Goal: Task Accomplishment & Management: Manage account settings

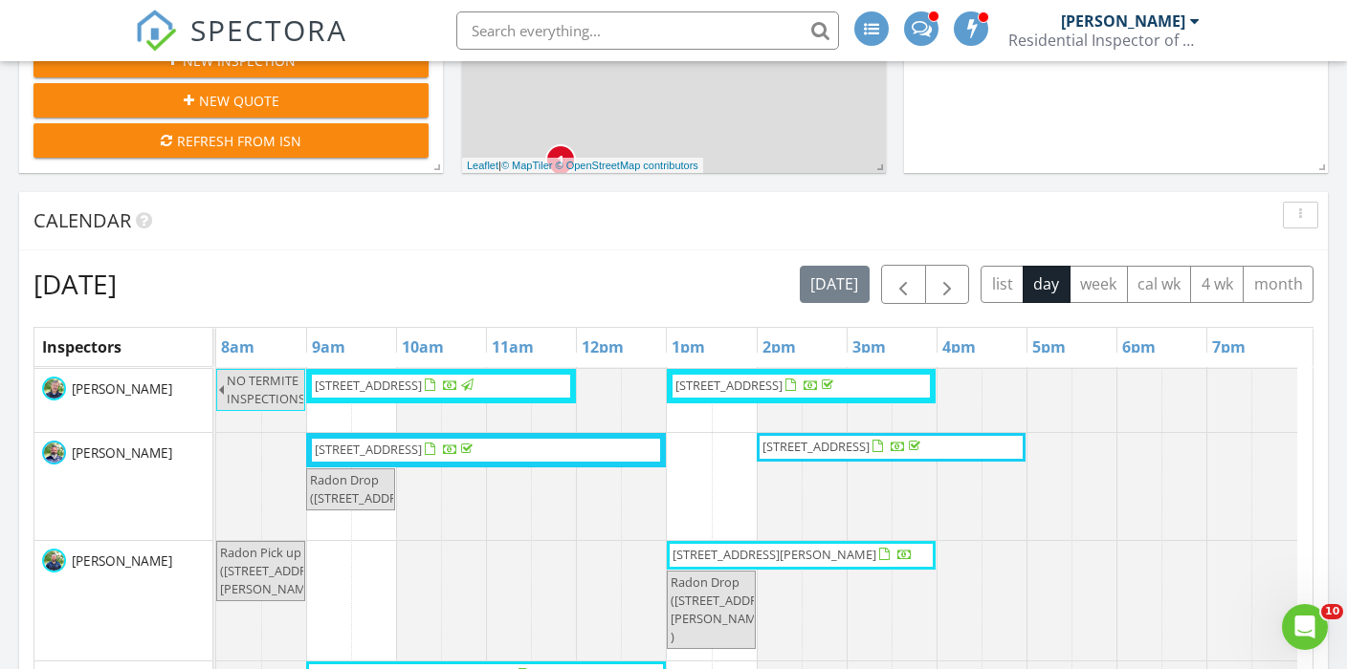
scroll to position [647, 0]
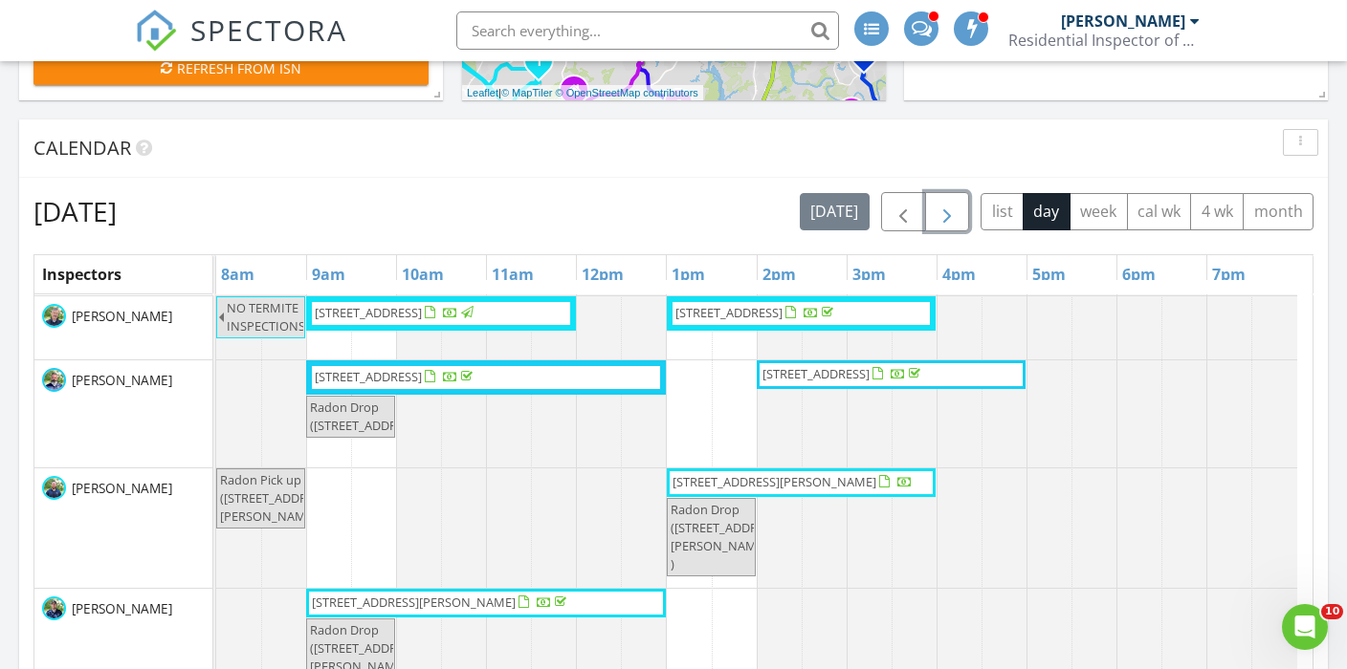
drag, startPoint x: 947, startPoint y: 217, endPoint x: 942, endPoint y: 208, distance: 9.8
click at [947, 217] on span "button" at bounding box center [946, 212] width 23 height 23
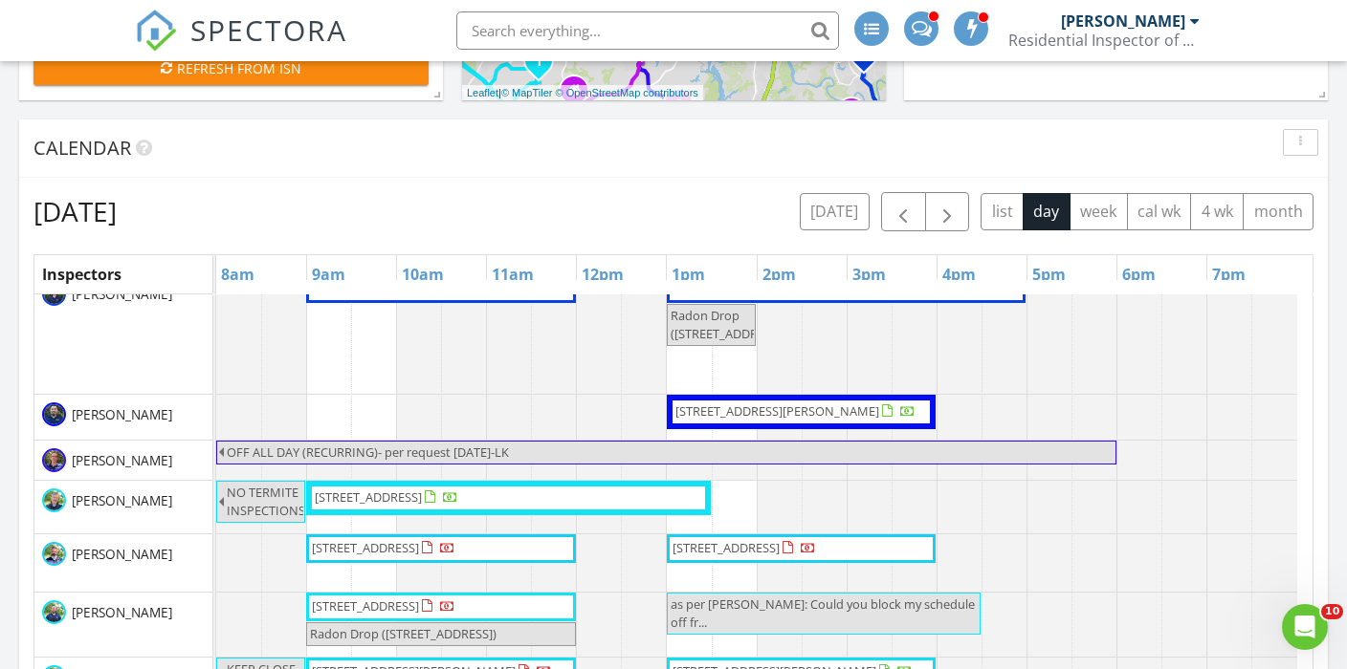
scroll to position [0, 0]
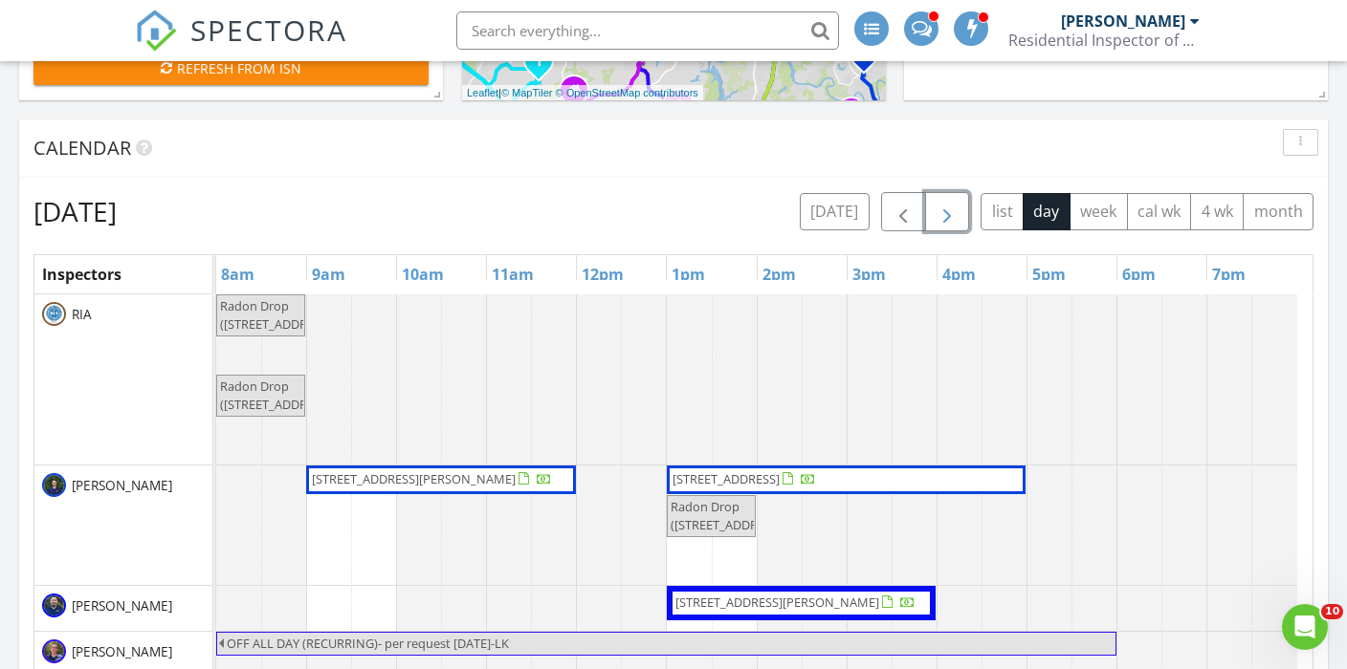
drag, startPoint x: 947, startPoint y: 205, endPoint x: 530, endPoint y: 234, distance: 418.0
click at [947, 205] on span "button" at bounding box center [946, 212] width 23 height 23
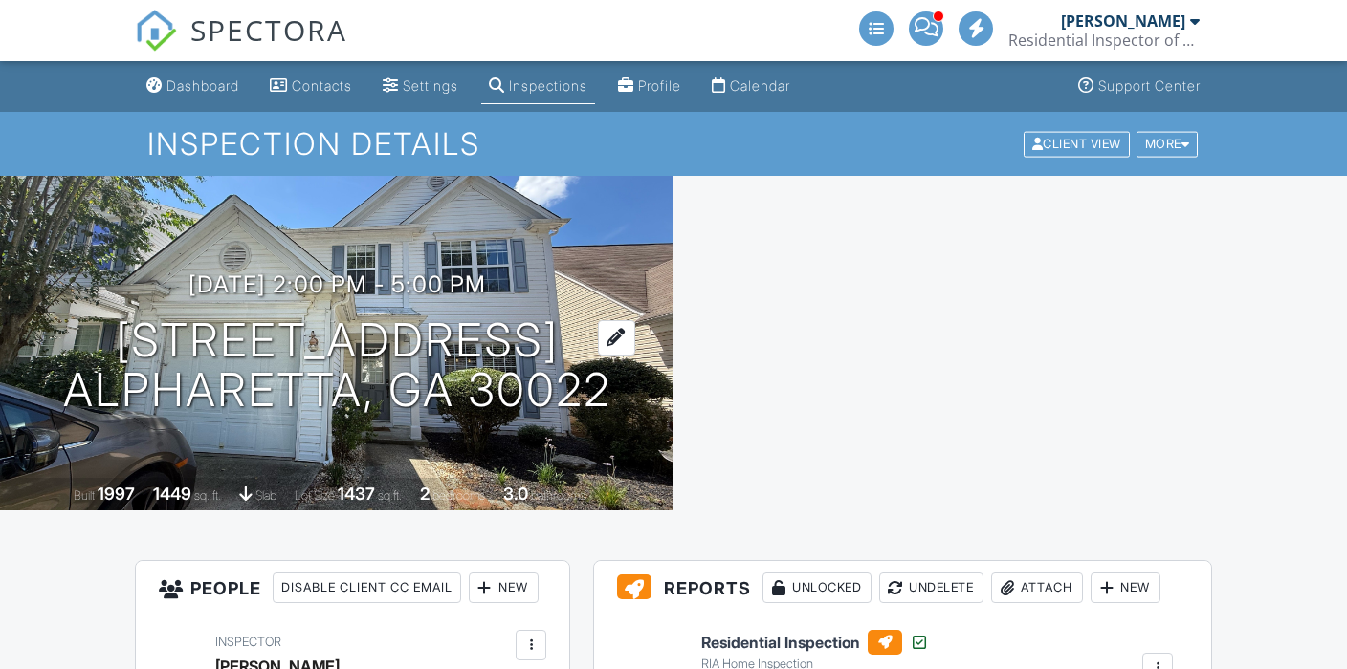
click at [273, 327] on h1 "10 Regency Rd Alpharetta, GA 30022" at bounding box center [337, 366] width 548 height 101
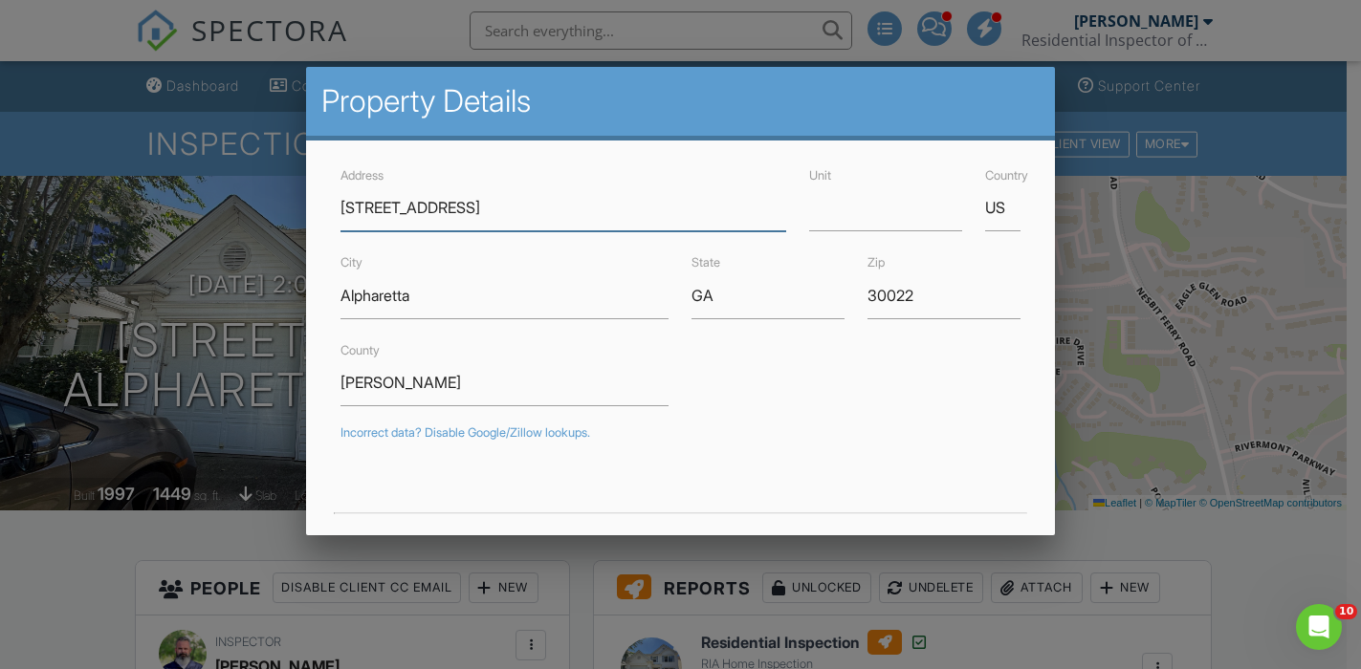
click at [377, 210] on input "10 Regency Rd" at bounding box center [563, 208] width 446 height 47
click at [377, 208] on input "10 Regency Rd" at bounding box center [563, 208] width 446 height 47
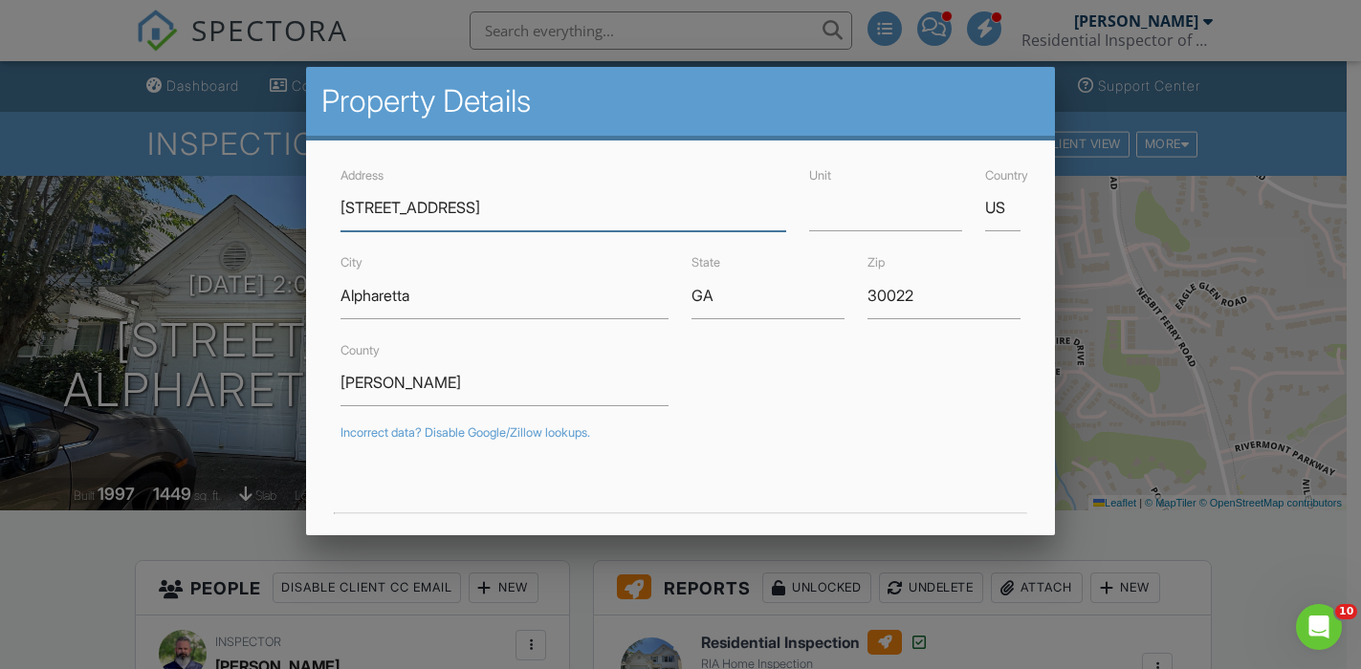
click at [377, 208] on input "10 Regency Rd" at bounding box center [563, 208] width 446 height 47
click at [143, 522] on div at bounding box center [680, 322] width 1361 height 837
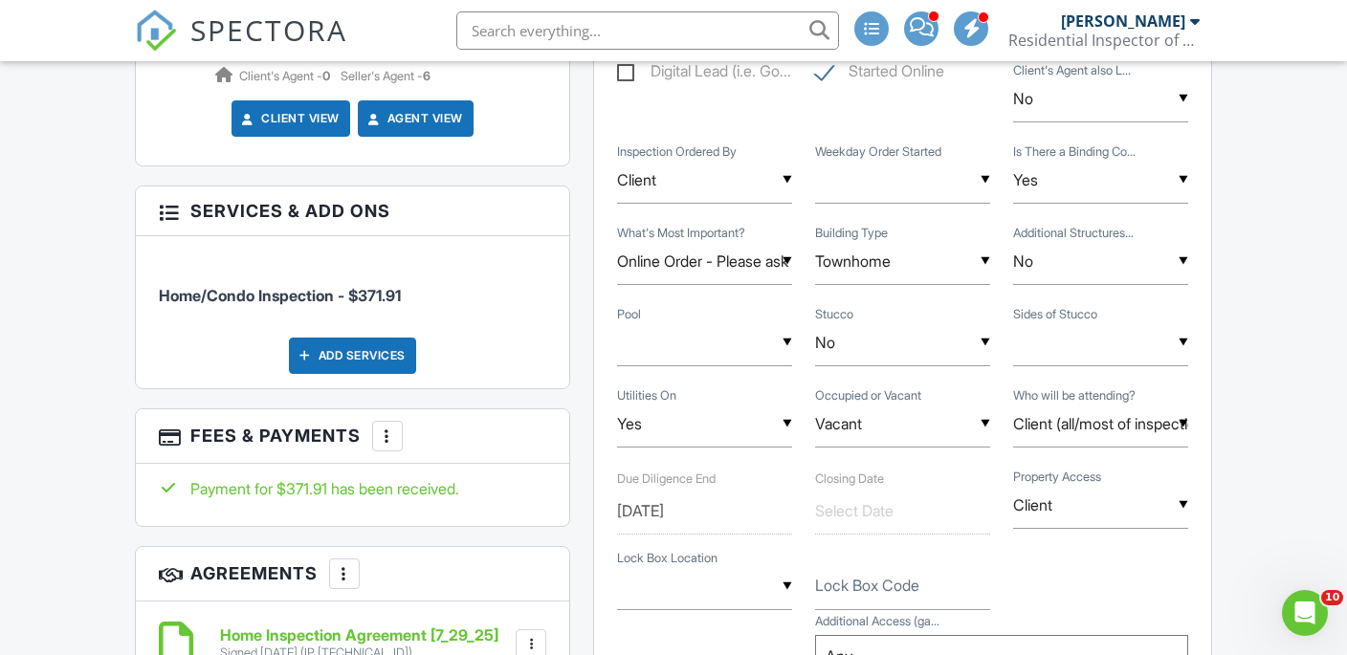
scroll to position [1243, 0]
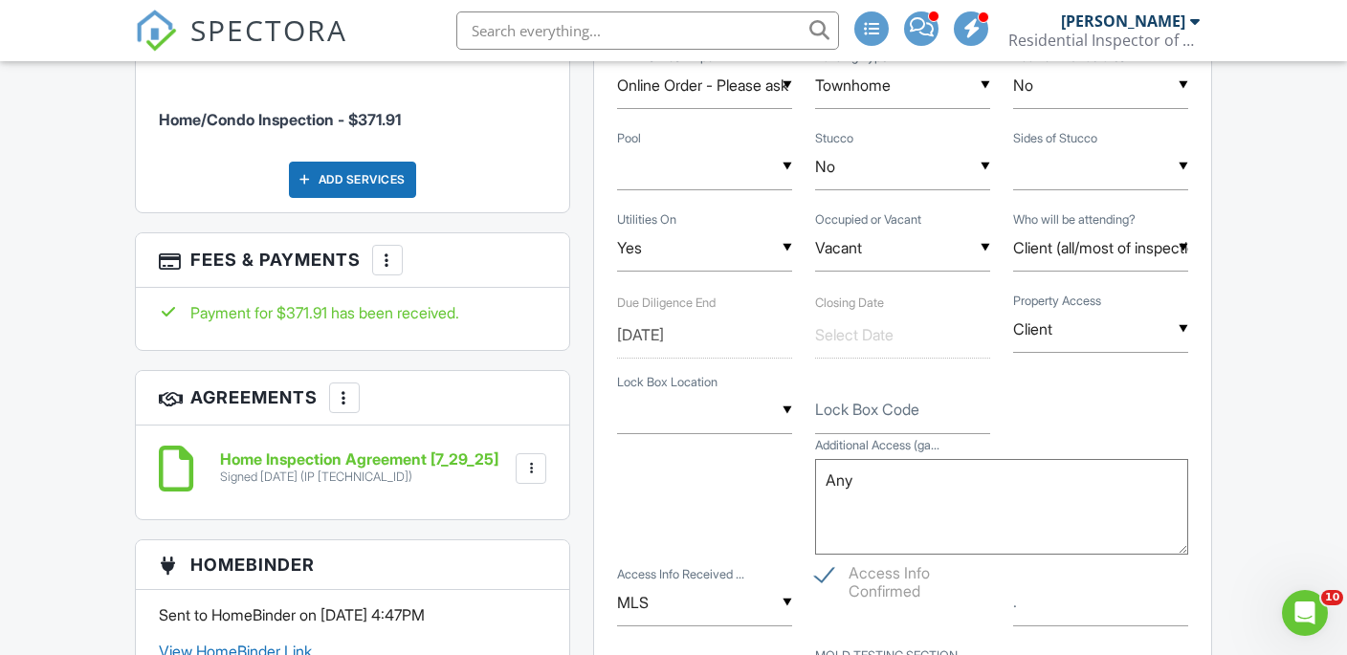
click at [392, 129] on span "Home/Condo Inspection - $371.91" at bounding box center [280, 119] width 242 height 19
copy span "371.91"
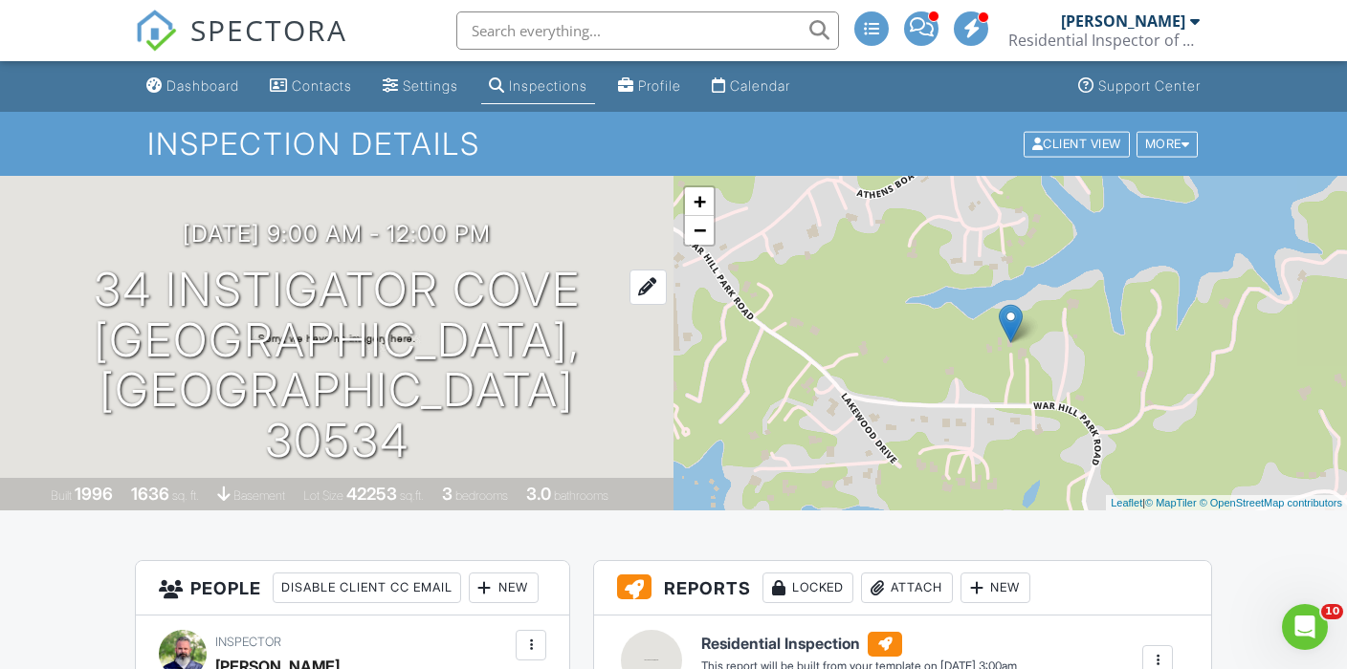
click at [413, 343] on h1 "34 Instigator Cove Dawsonville, GA 30534" at bounding box center [337, 366] width 612 height 202
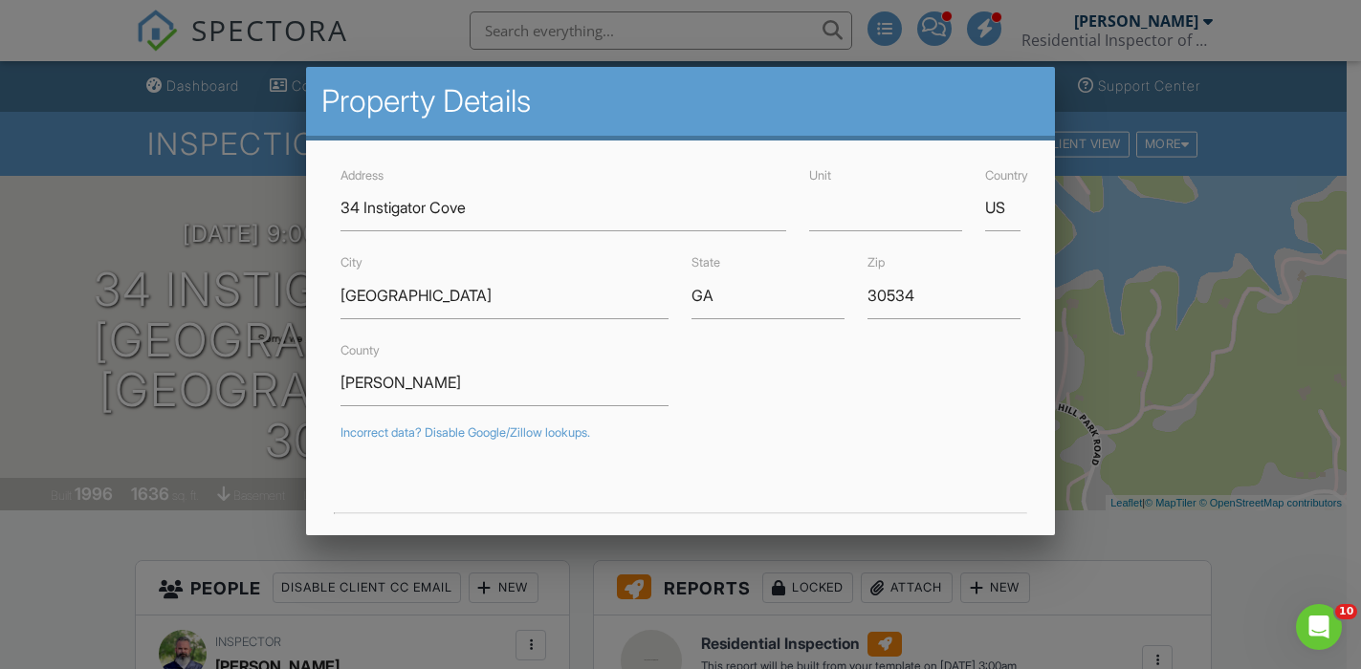
click at [105, 516] on div at bounding box center [680, 322] width 1361 height 837
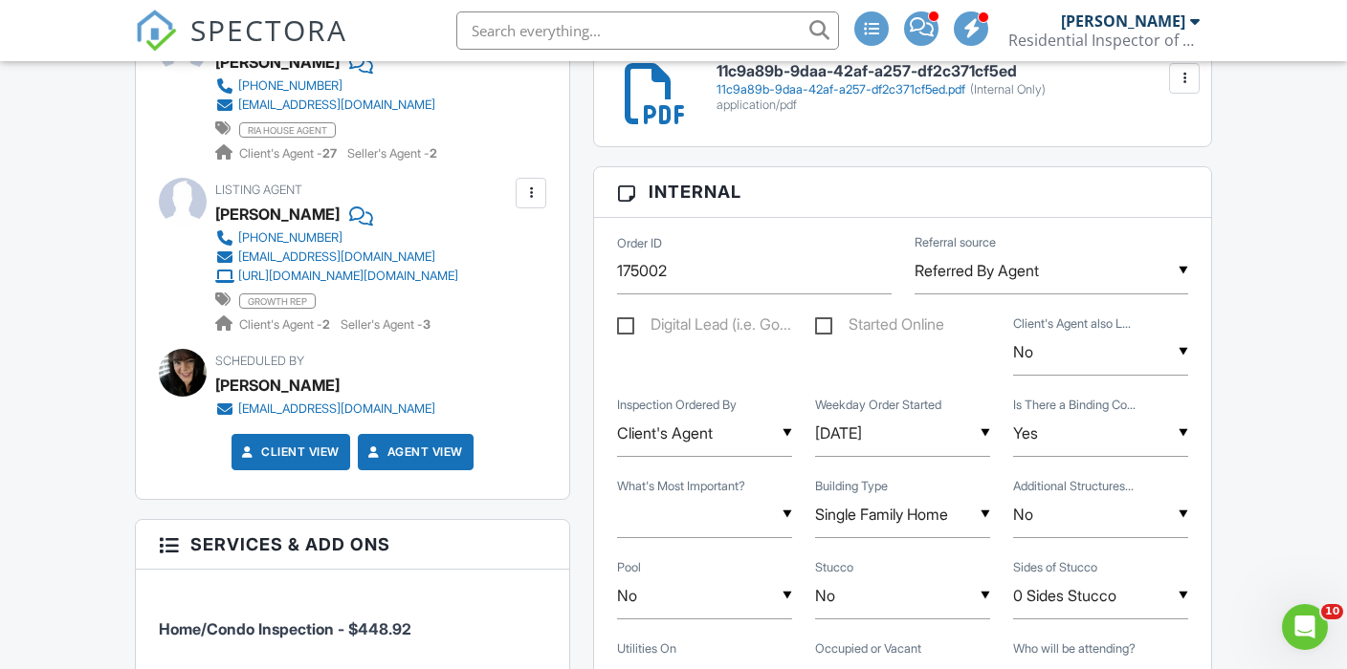
scroll to position [1052, 0]
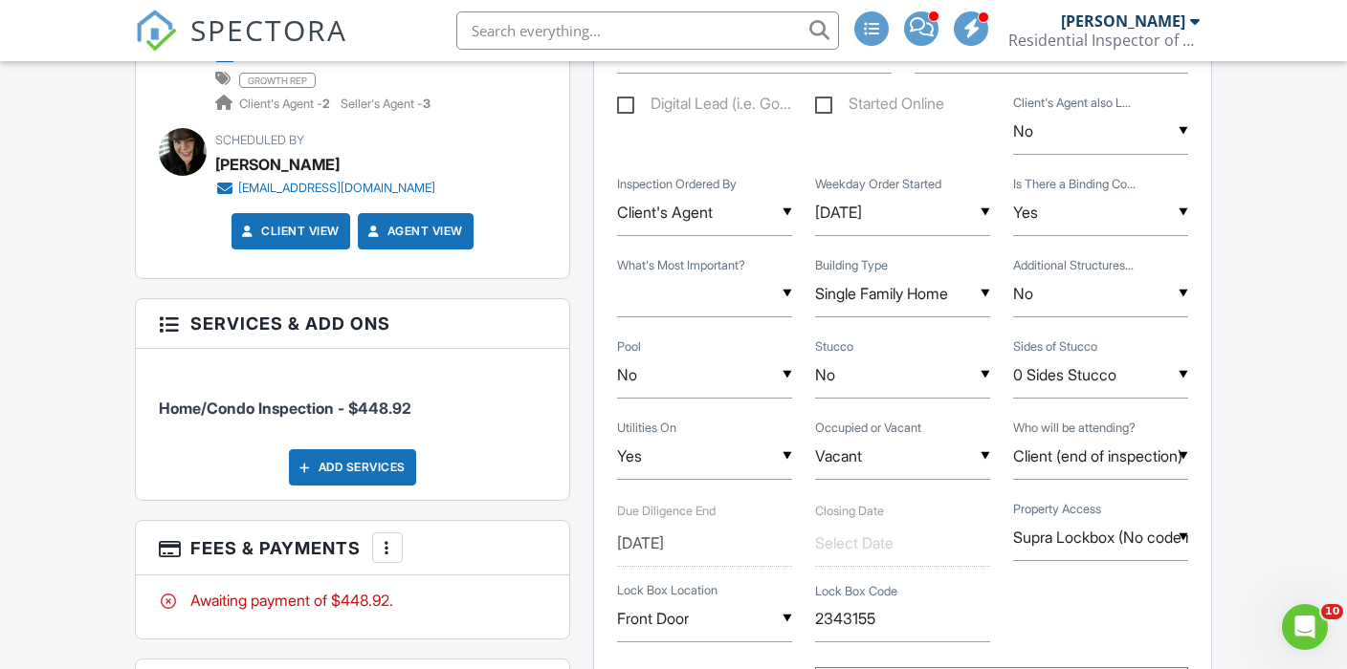
click at [386, 418] on span "Home/Condo Inspection - $448.92" at bounding box center [285, 408] width 252 height 19
copy span "448.92"
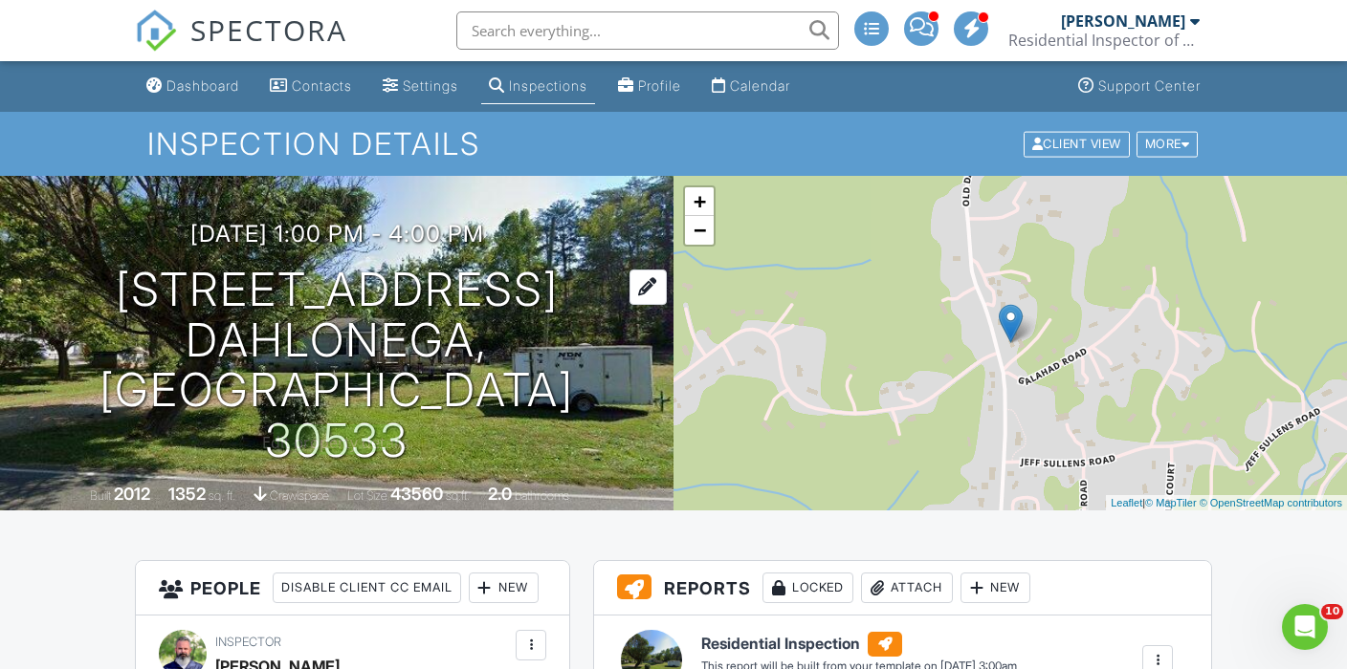
click at [329, 335] on h1 "833 Old Dahlonega Hwy Dahlonega, GA 30533" at bounding box center [337, 366] width 612 height 202
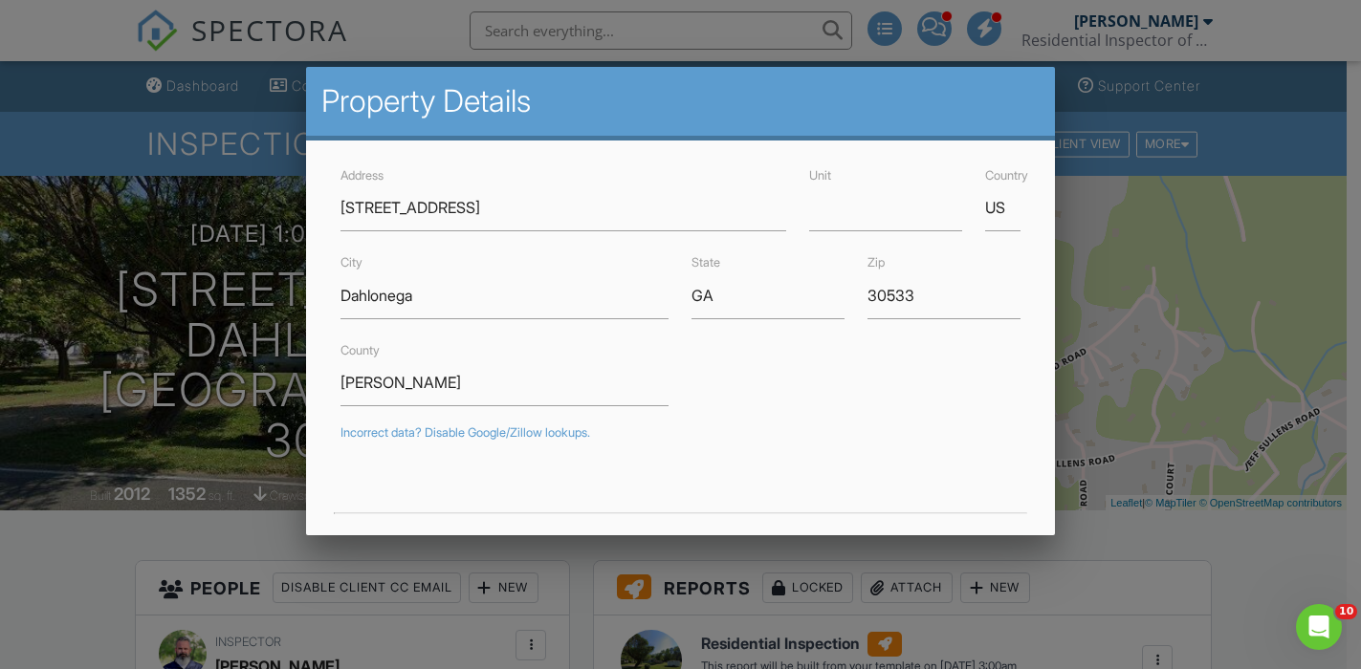
click at [86, 514] on div at bounding box center [680, 322] width 1361 height 837
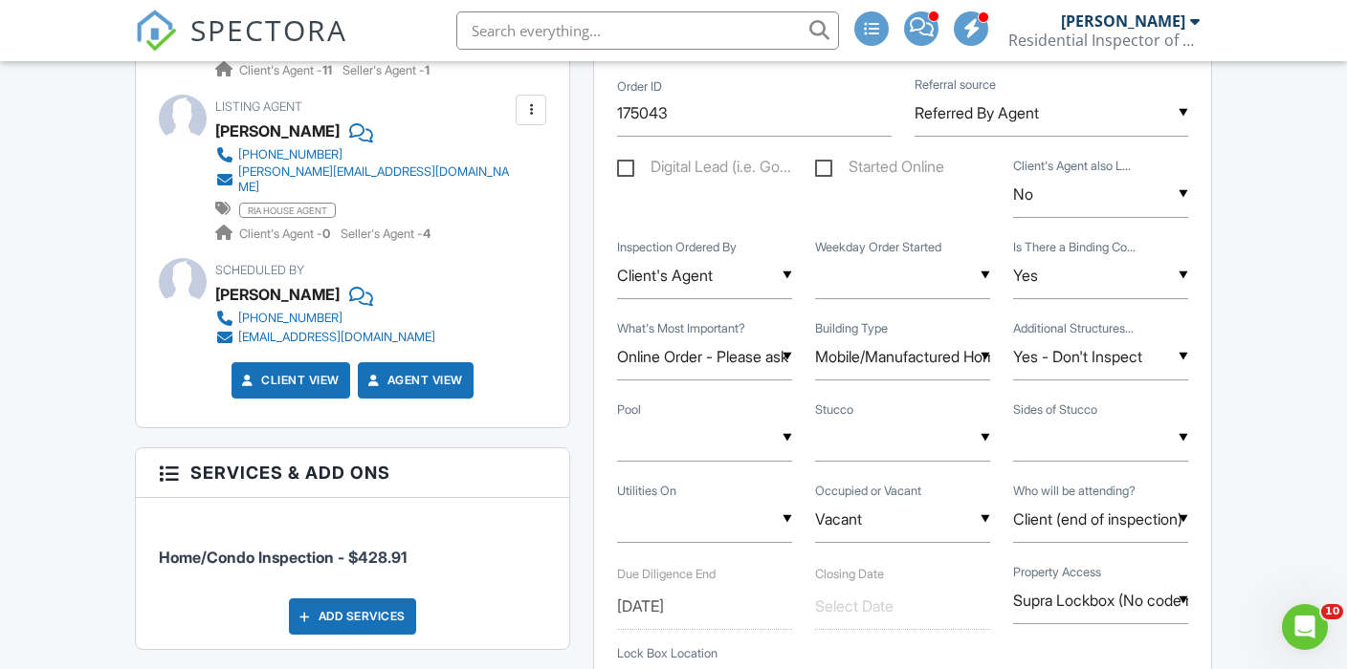
scroll to position [1052, 0]
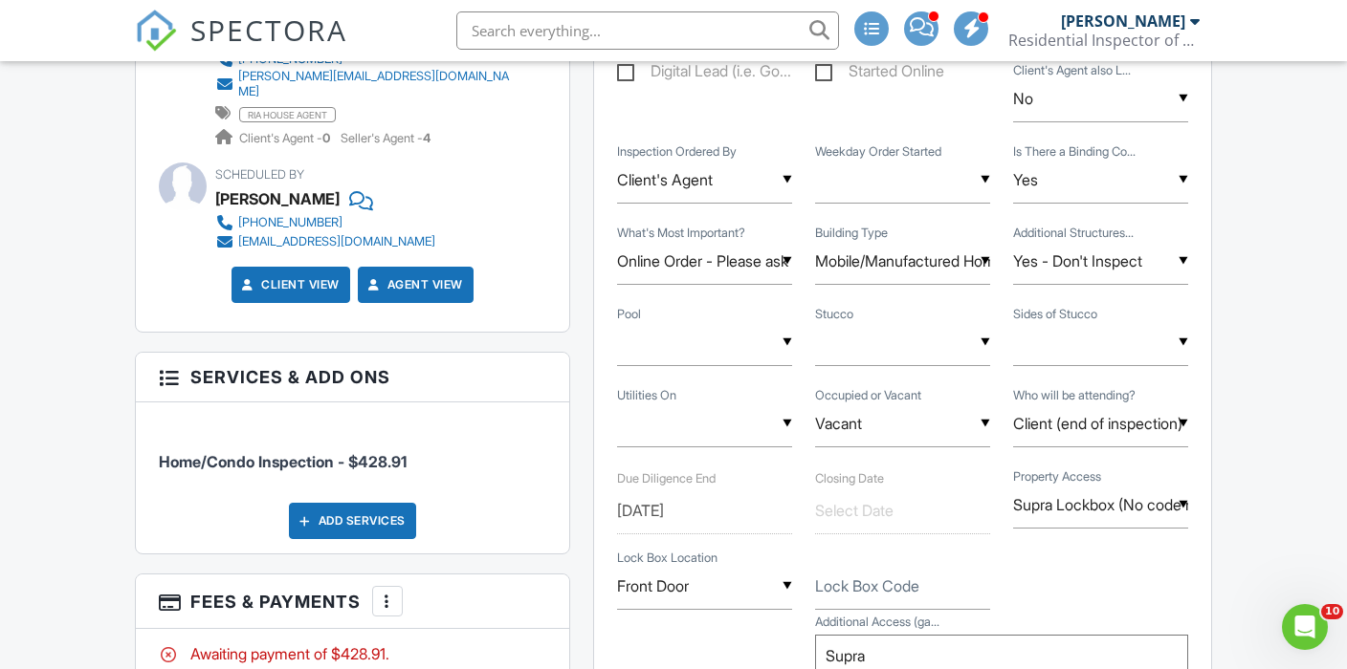
click at [398, 472] on span "Home/Condo Inspection - $428.91" at bounding box center [283, 461] width 248 height 19
click at [396, 472] on span "Home/Condo Inspection - $428.91" at bounding box center [283, 461] width 248 height 19
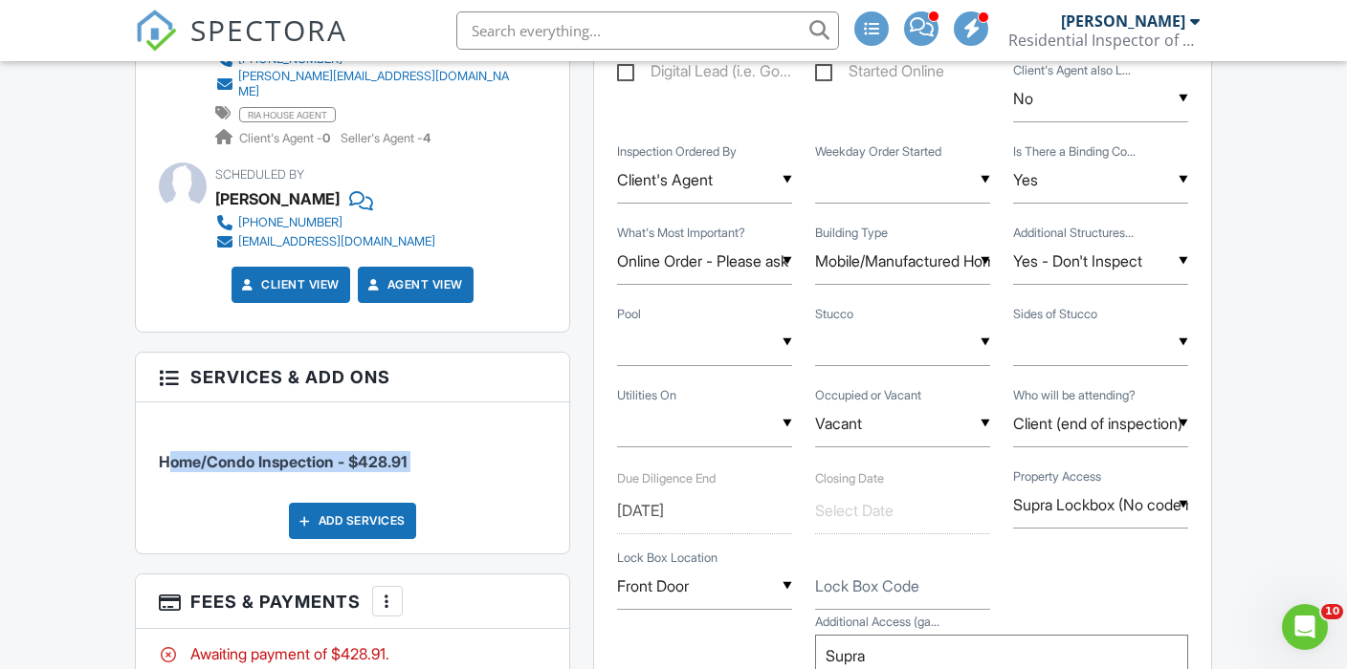
click at [396, 472] on span "Home/Condo Inspection - $428.91" at bounding box center [283, 461] width 248 height 19
click at [472, 472] on span "Home/Condo Inspection - $428.91" at bounding box center [352, 451] width 387 height 39
click at [391, 472] on span "Home/Condo Inspection - $428.91" at bounding box center [283, 461] width 248 height 19
copy span "428.91"
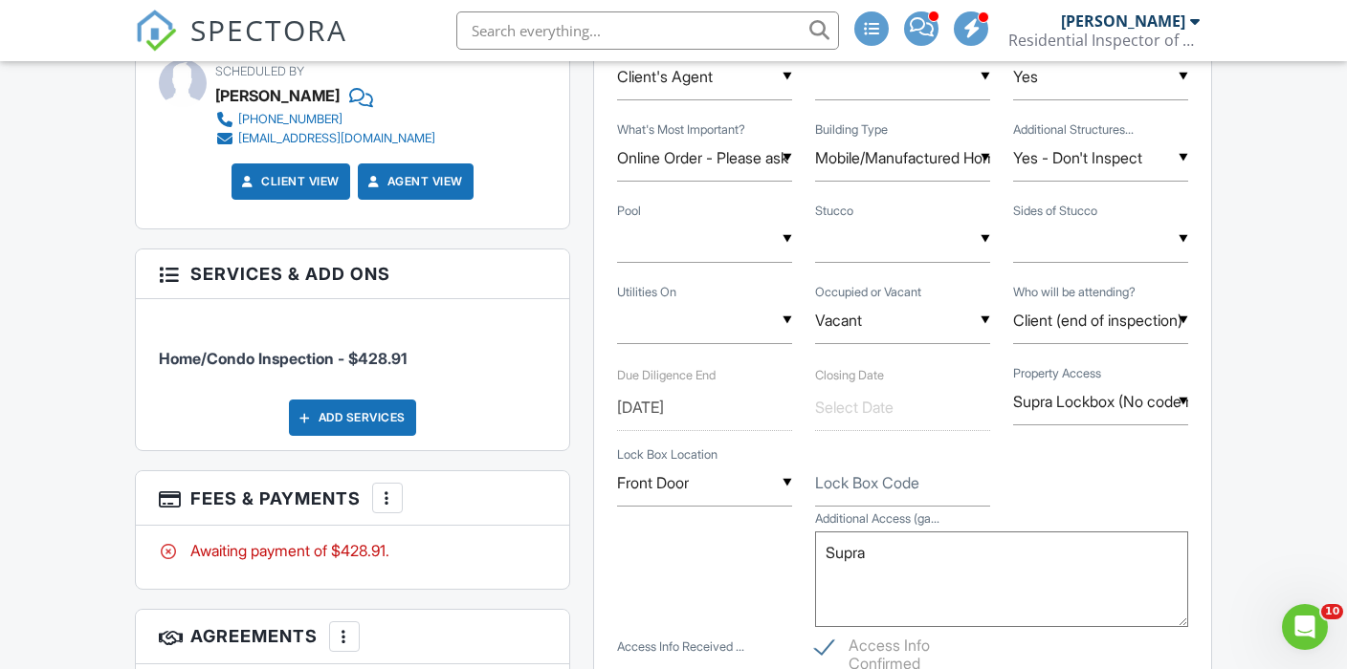
scroll to position [1435, 0]
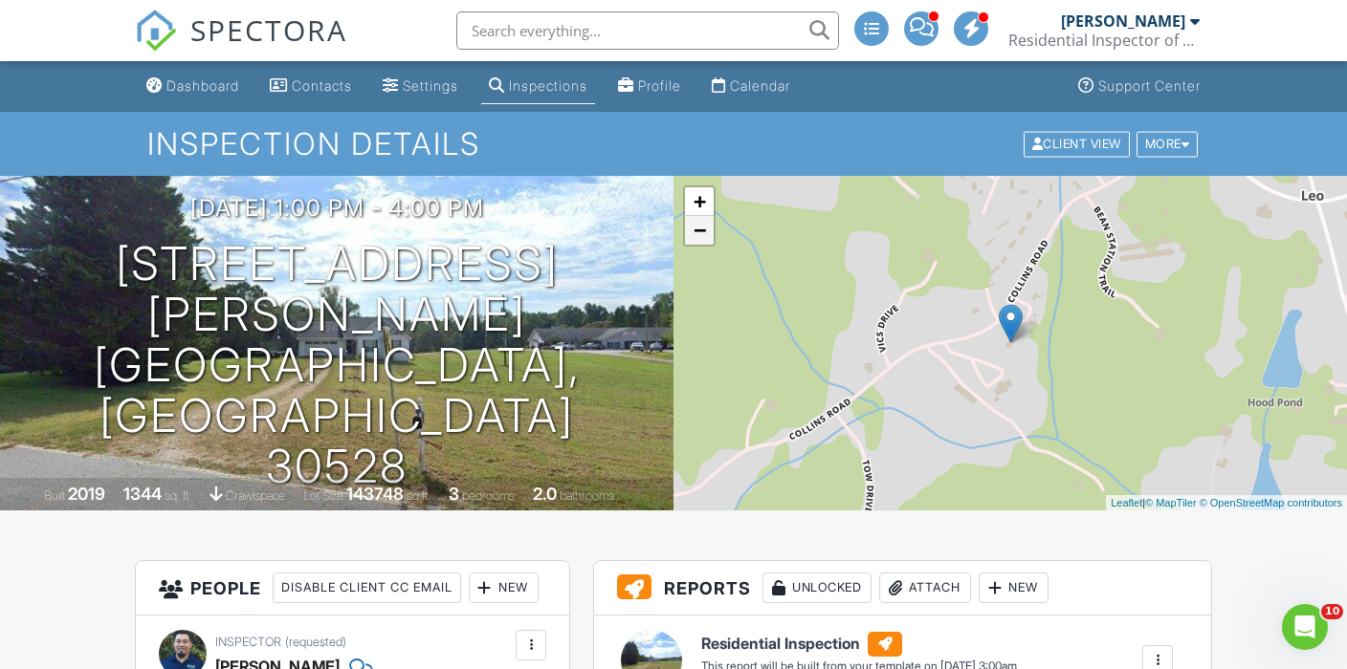
click at [695, 239] on link "−" at bounding box center [699, 230] width 29 height 29
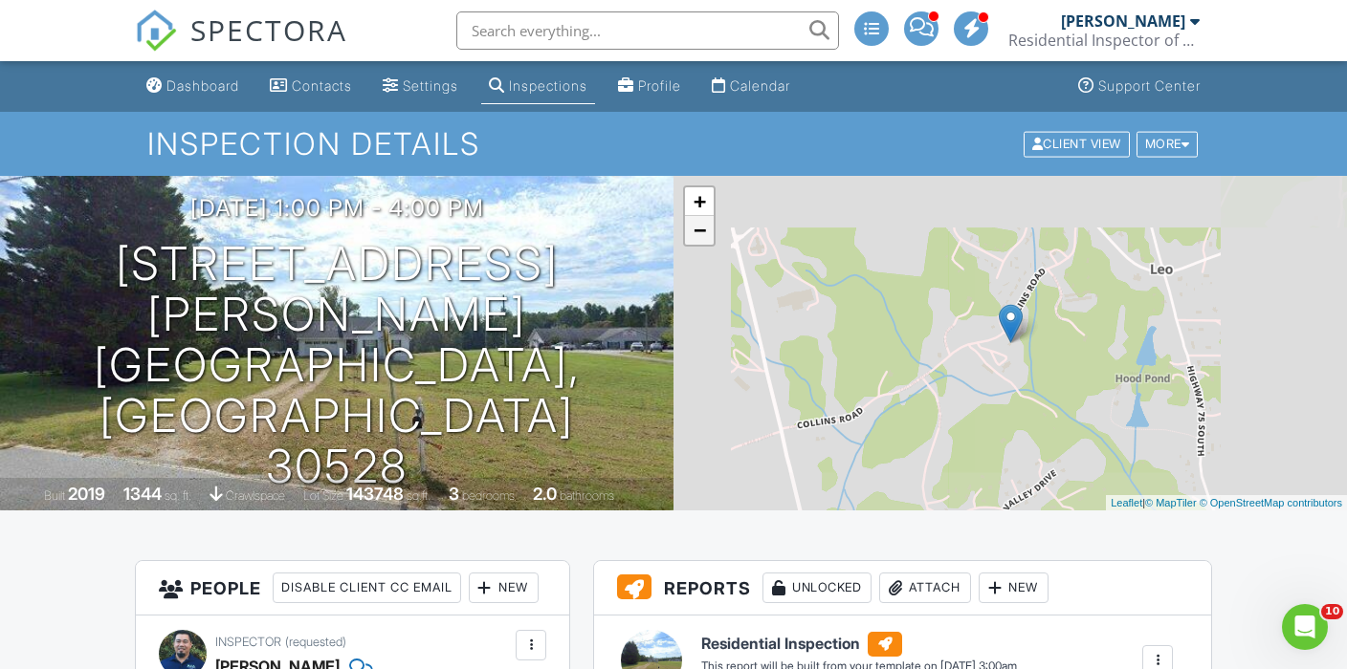
click at [695, 239] on link "−" at bounding box center [699, 230] width 29 height 29
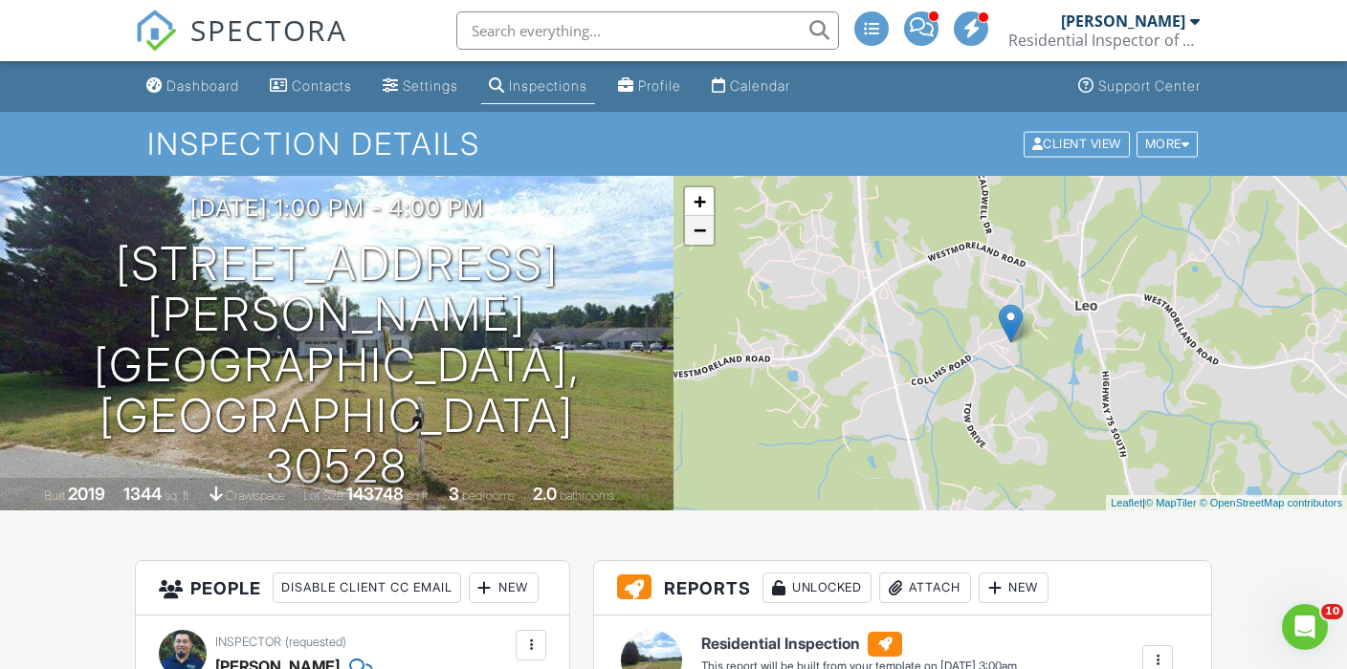
click at [695, 239] on link "−" at bounding box center [699, 230] width 29 height 29
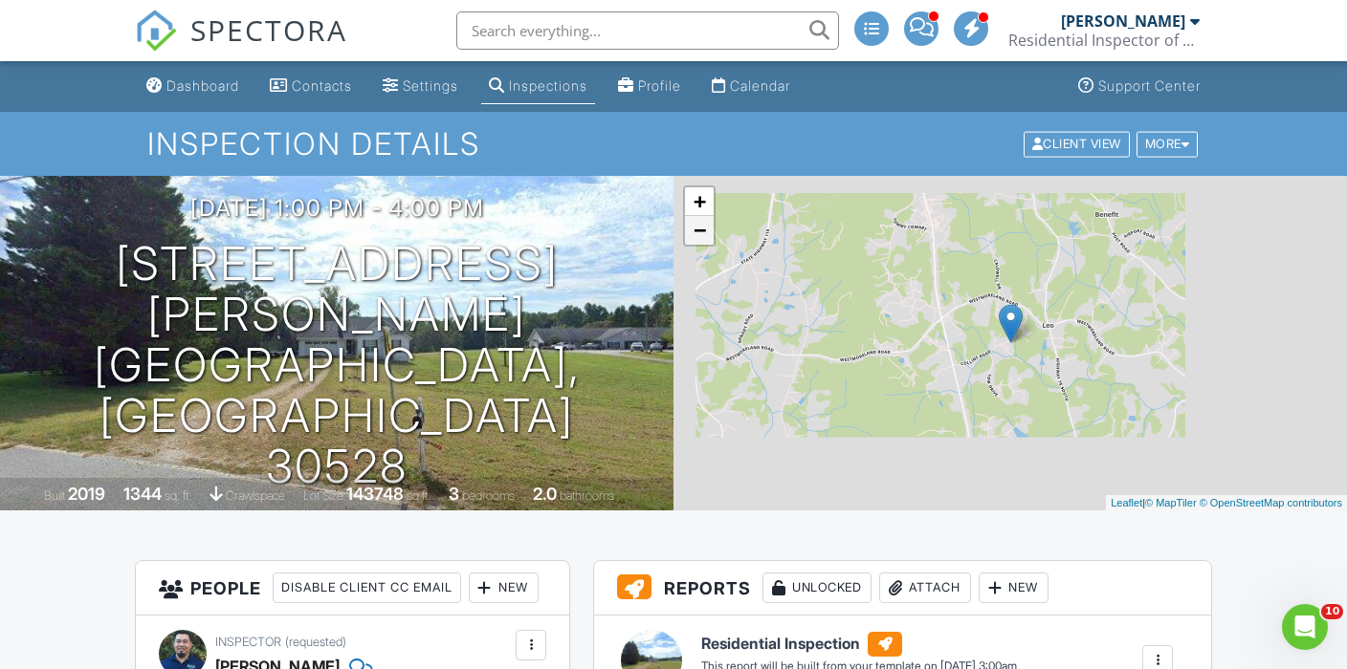
click at [695, 239] on link "−" at bounding box center [699, 230] width 29 height 29
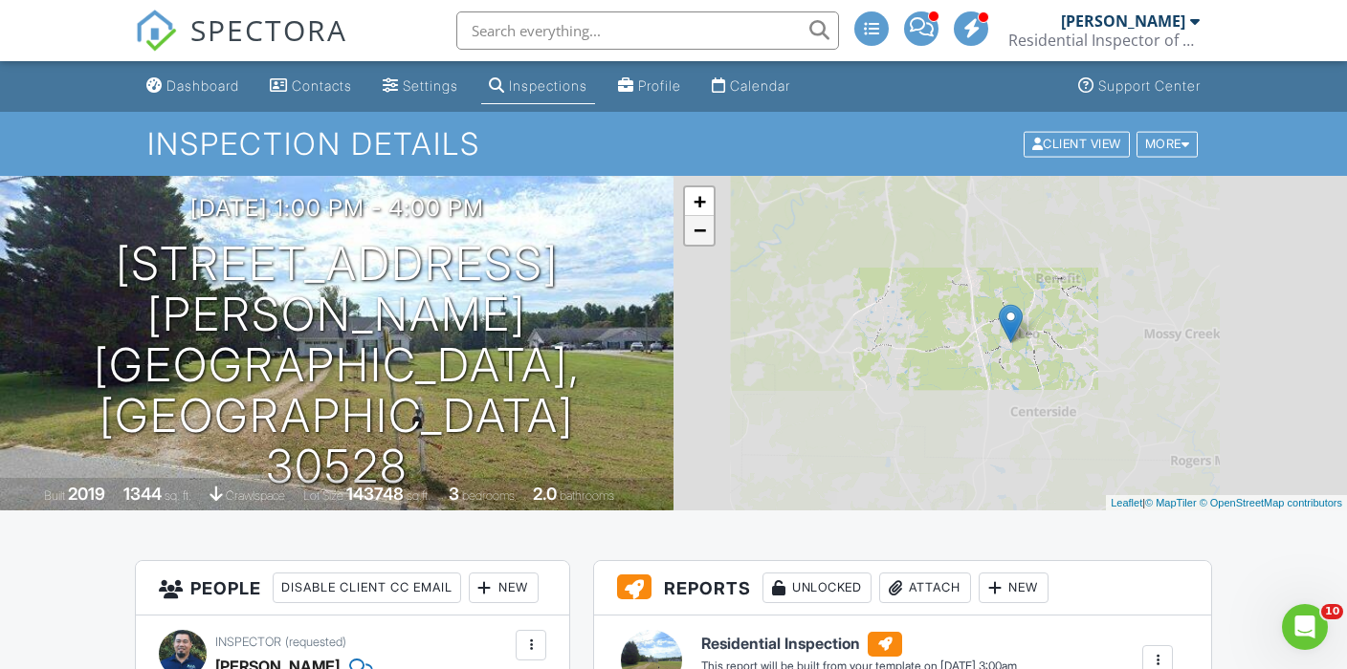
click at [695, 239] on link "−" at bounding box center [699, 230] width 29 height 29
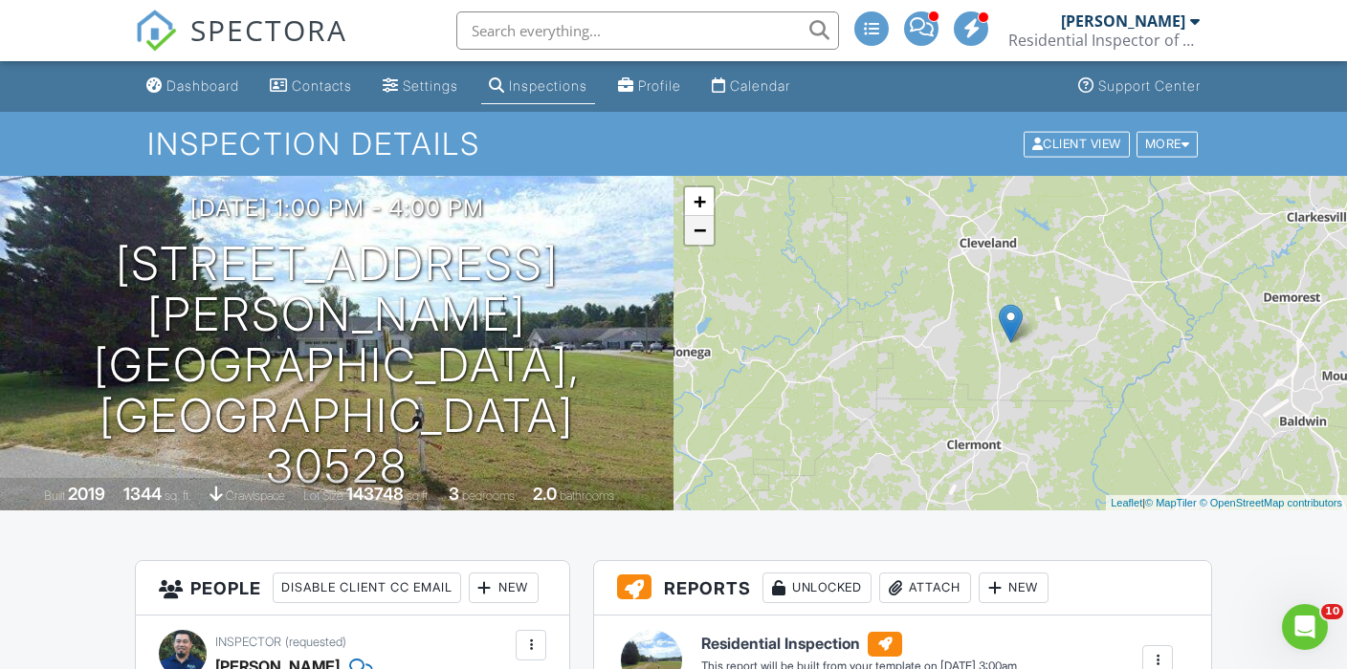
click at [696, 237] on link "−" at bounding box center [699, 230] width 29 height 29
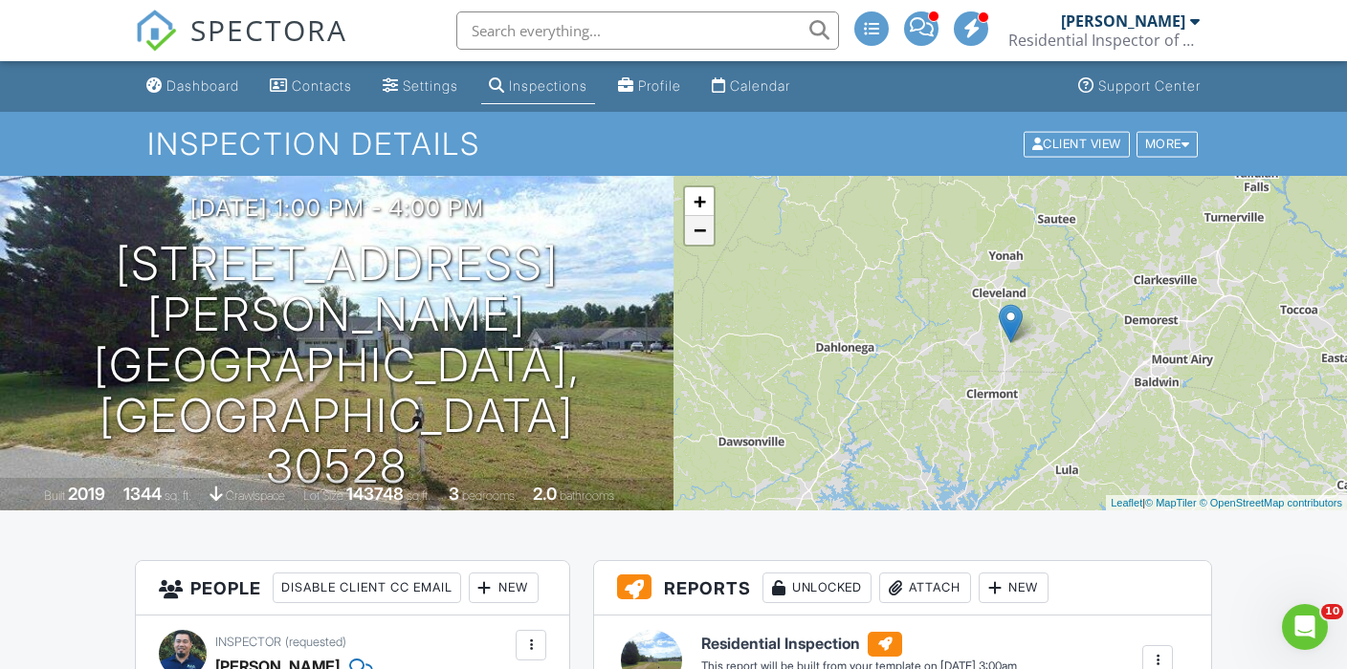
click at [696, 237] on link "−" at bounding box center [699, 230] width 29 height 29
